Goal: Information Seeking & Learning: Learn about a topic

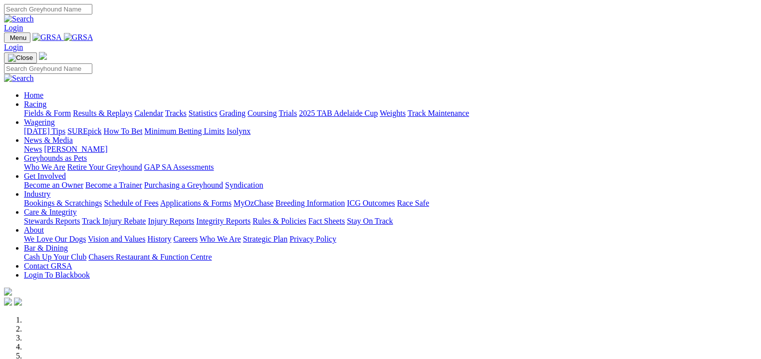
click at [40, 109] on link "Fields & Form" at bounding box center [47, 113] width 47 height 8
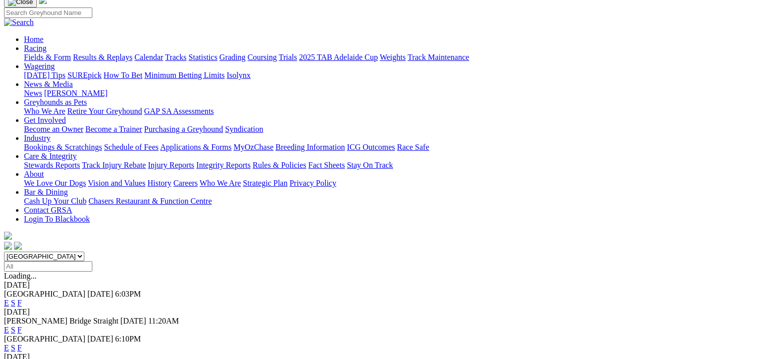
scroll to position [25, 0]
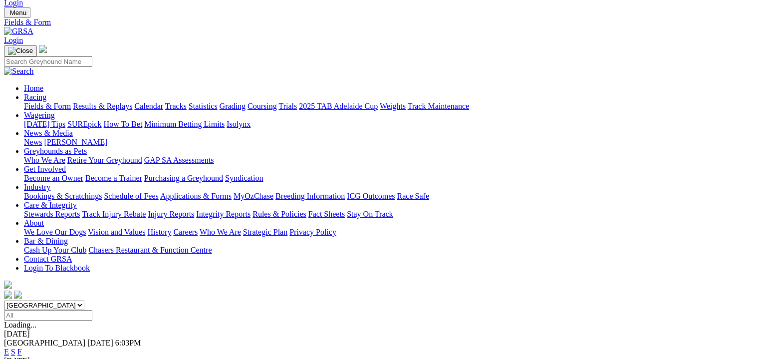
click at [22, 347] on link "F" at bounding box center [19, 351] width 4 height 8
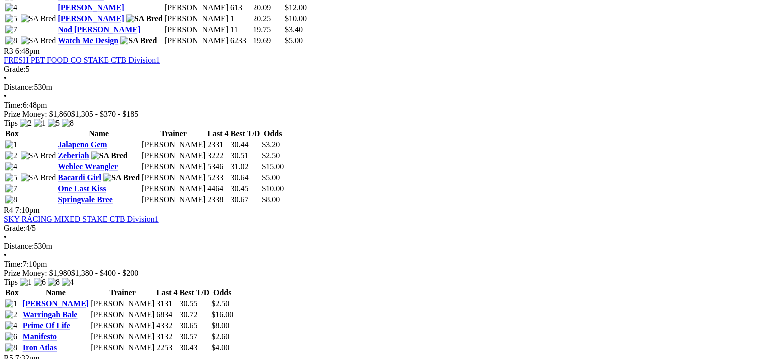
scroll to position [749, 0]
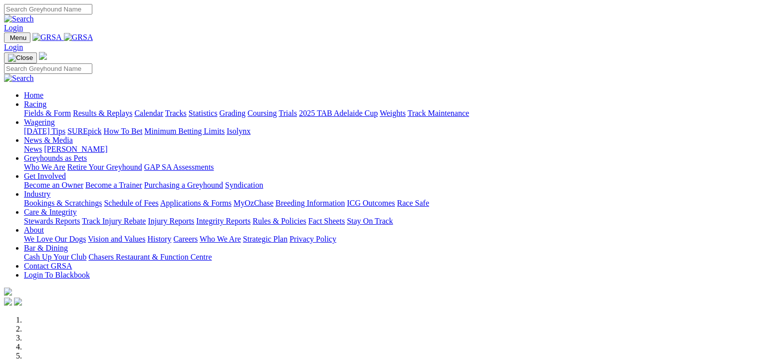
click at [38, 109] on link "Fields & Form" at bounding box center [47, 113] width 47 height 8
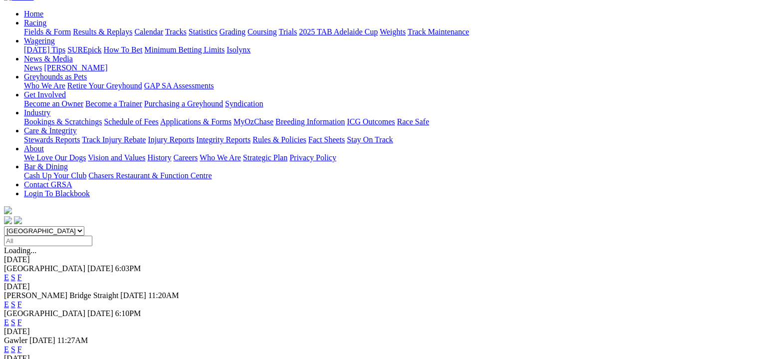
scroll to position [100, 0]
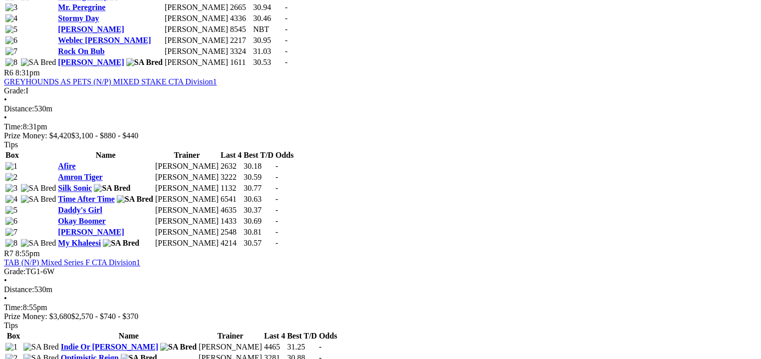
scroll to position [1273, 0]
